Goal: Task Accomplishment & Management: Use online tool/utility

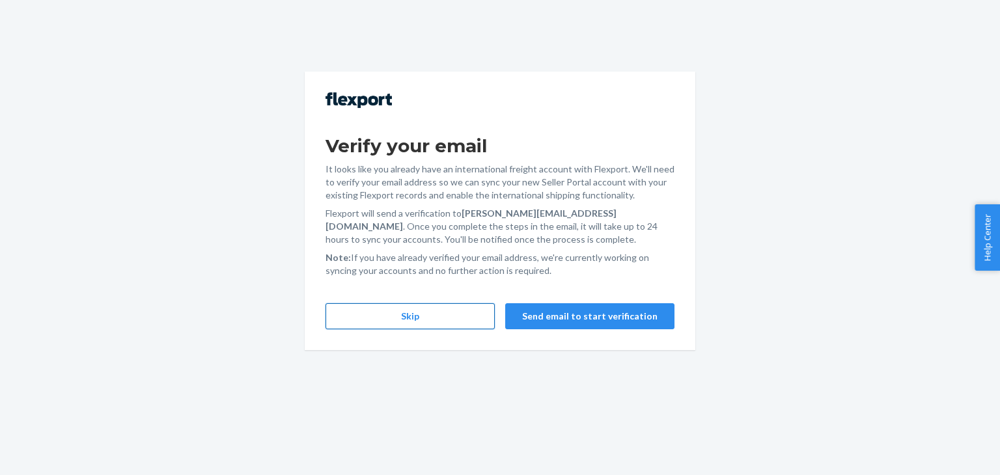
click at [447, 313] on button "Skip" at bounding box center [410, 316] width 169 height 26
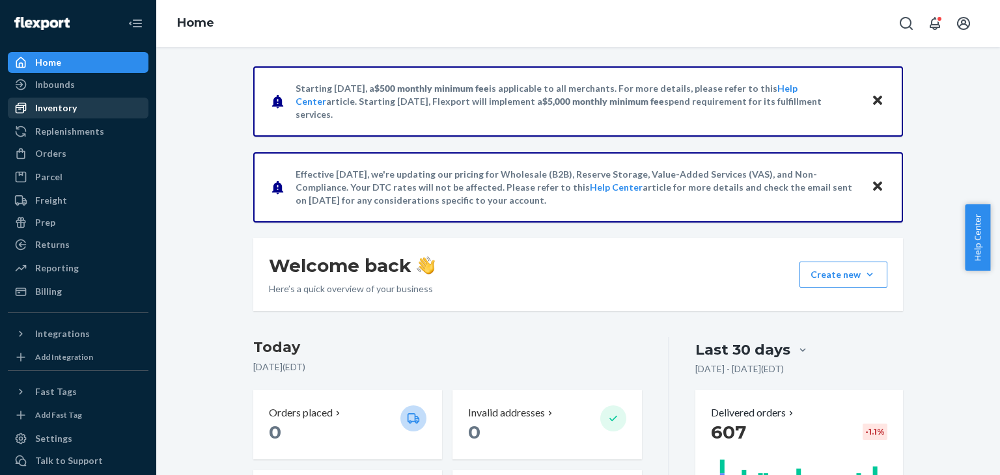
click at [65, 110] on div "Inventory" at bounding box center [56, 108] width 42 height 13
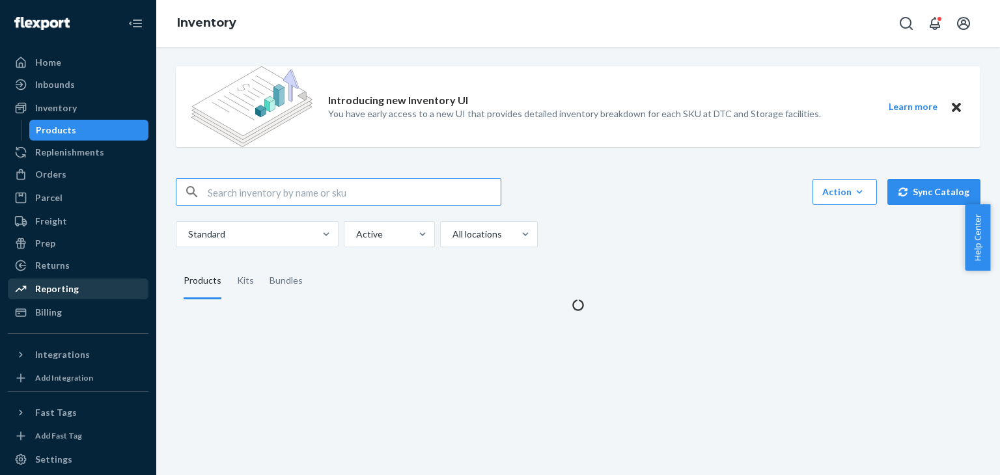
click at [56, 295] on div "Reporting" at bounding box center [57, 289] width 44 height 13
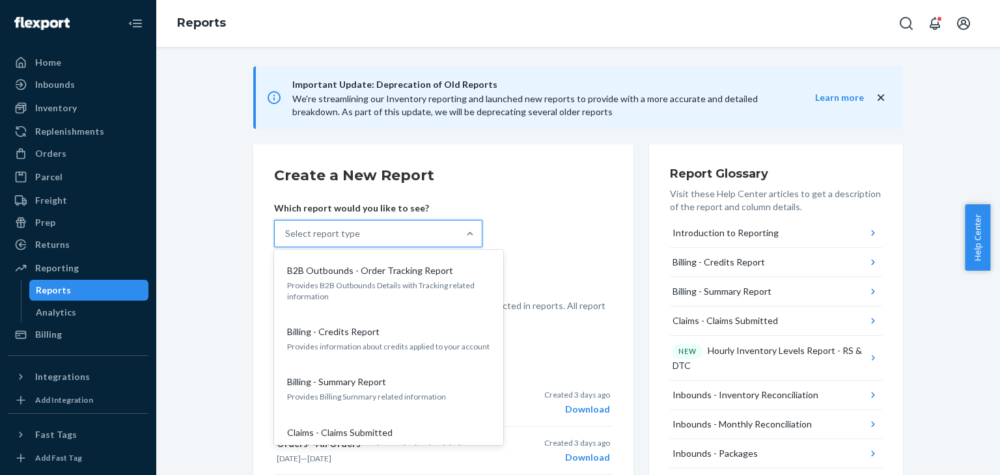
click at [381, 238] on div "Select report type" at bounding box center [367, 234] width 184 height 26
click at [286, 238] on input "option B2B Outbounds - Order Tracking Report focused, 1 of 32. 32 results avail…" at bounding box center [285, 233] width 1 height 13
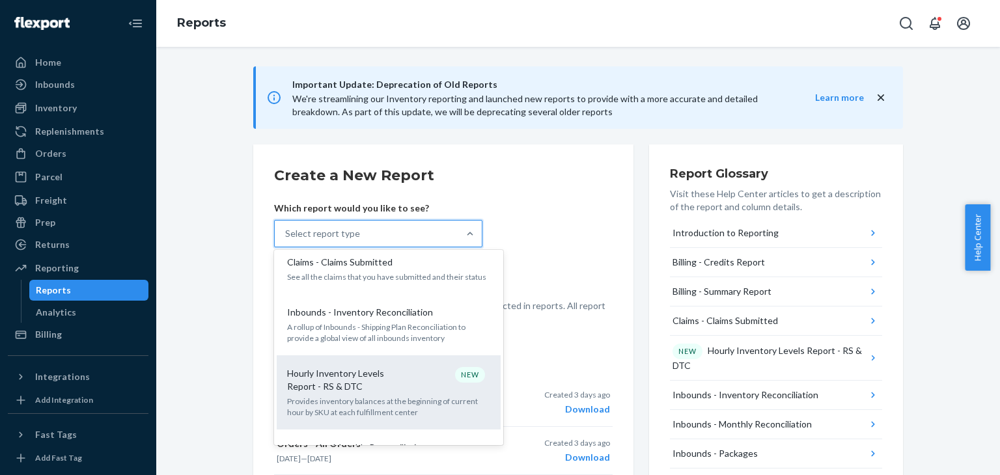
click at [402, 387] on p "Hourly Inventory Levels Report - RS & DTC" at bounding box center [349, 380] width 125 height 26
click at [286, 240] on input "option Hourly Inventory Levels Report - RS & DTC focused, 6 of 32. 32 results a…" at bounding box center [285, 233] width 1 height 13
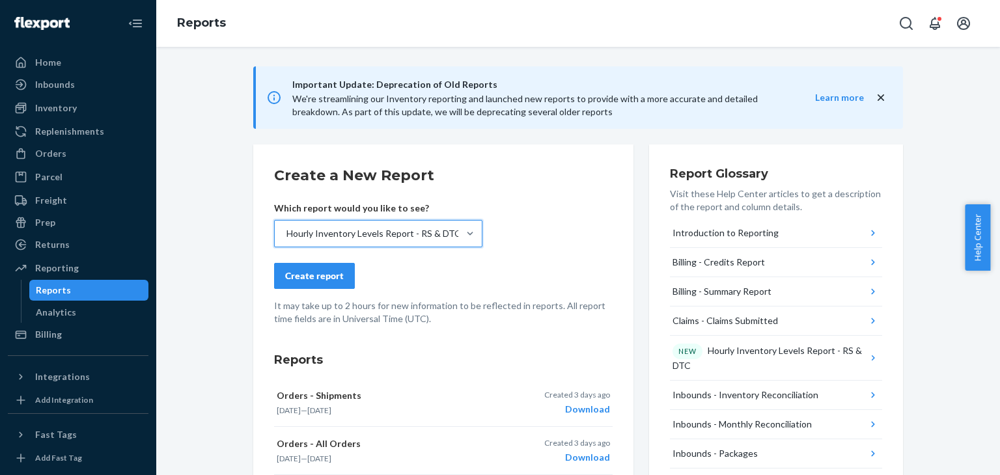
click at [314, 281] on div "Create report" at bounding box center [314, 276] width 59 height 13
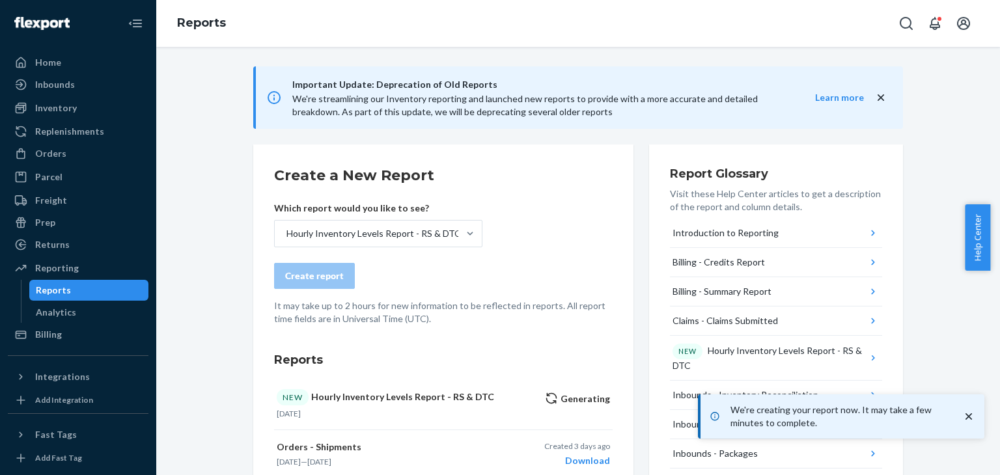
click at [969, 415] on icon "close toast" at bounding box center [969, 416] width 7 height 7
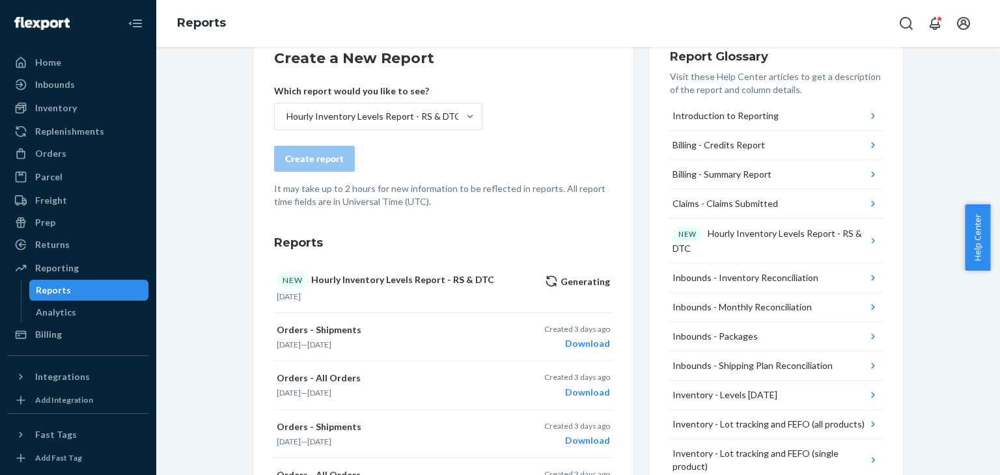
scroll to position [125, 0]
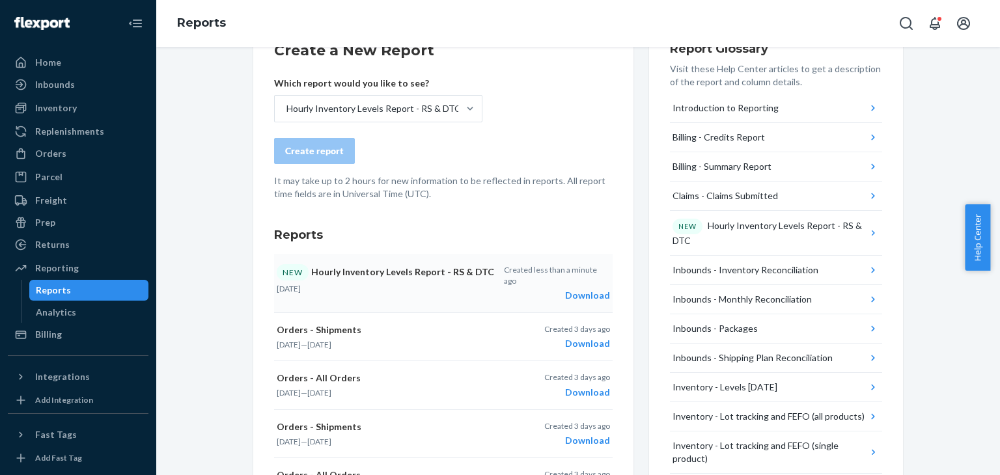
click at [581, 289] on div "Download" at bounding box center [557, 295] width 106 height 13
